Goal: Navigation & Orientation: Find specific page/section

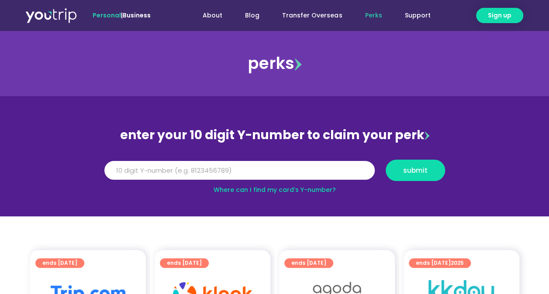
click at [375, 10] on link "Perks" at bounding box center [373, 15] width 40 height 16
click at [320, 13] on link "Transfer Overseas" at bounding box center [312, 15] width 83 height 16
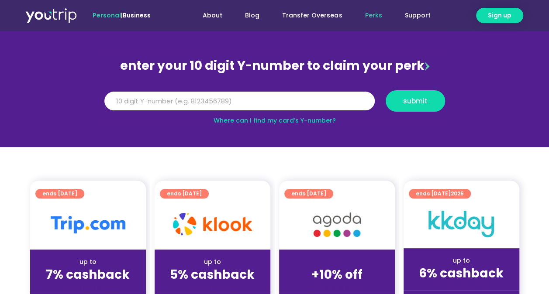
scroll to position [54, 0]
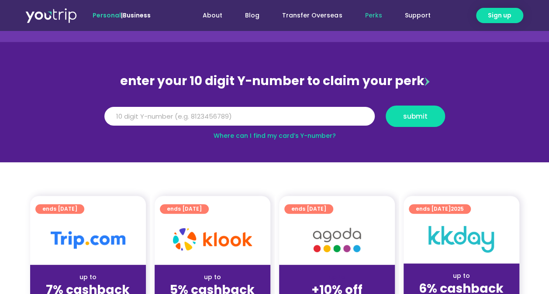
click at [198, 31] on div "perks" at bounding box center [274, 8] width 549 height 65
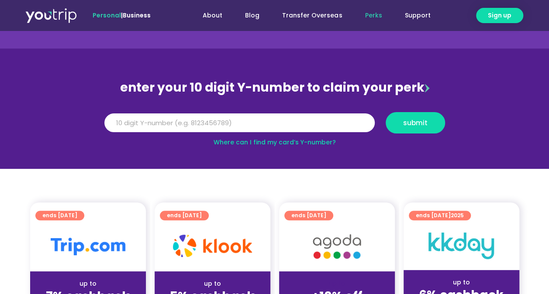
scroll to position [0, 0]
